Goal: Navigation & Orientation: Go to known website

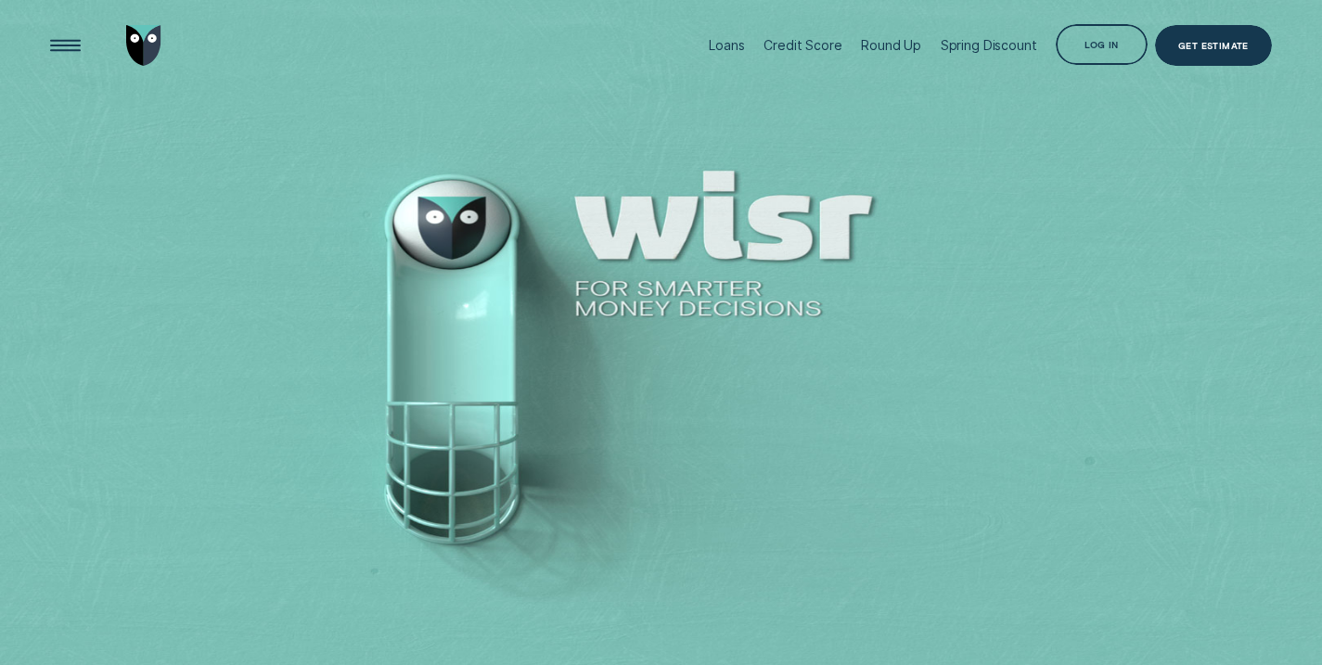
click at [1103, 30] on div "Log in" at bounding box center [1102, 45] width 92 height 42
click at [1091, 62] on div "Log in" at bounding box center [1102, 45] width 92 height 42
click at [1083, 25] on div "Log in" at bounding box center [1102, 45] width 92 height 42
click at [1084, 39] on div "Log in" at bounding box center [1102, 45] width 92 height 42
